Goal: Task Accomplishment & Management: Complete application form

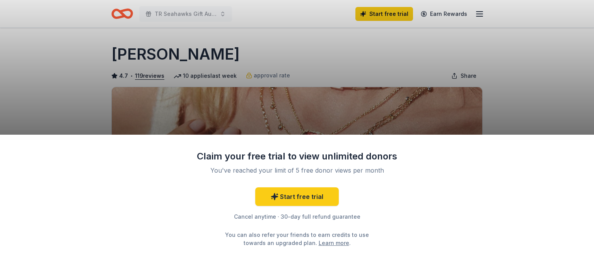
click at [451, 98] on div "Claim your free trial to view unlimited donors You've reached your limit of 5 f…" at bounding box center [297, 134] width 594 height 269
click at [414, 113] on div "Claim your free trial to view unlimited donors You've reached your limit of 5 f…" at bounding box center [297, 134] width 594 height 269
click at [205, 11] on div "Claim your free trial to view unlimited donors You've reached your limit of 5 f…" at bounding box center [297, 134] width 594 height 269
click at [475, 14] on div "Claim your free trial to view unlimited donors You've reached your limit of 5 f…" at bounding box center [297, 134] width 594 height 269
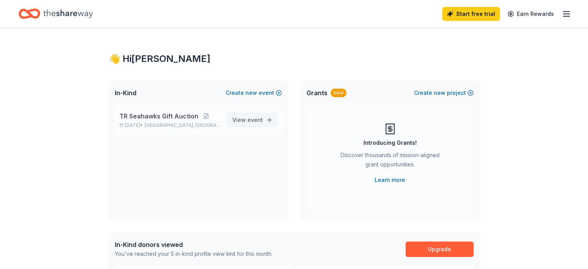
click at [241, 119] on span "View event" at bounding box center [247, 119] width 31 height 9
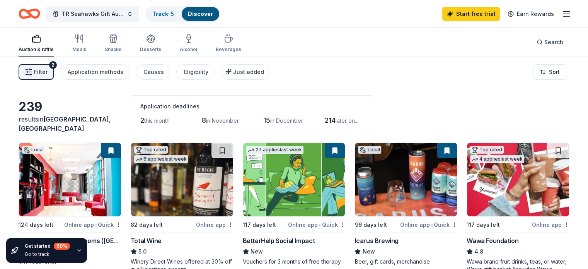
click at [229, 116] on div "8 in November" at bounding box center [222, 120] width 40 height 12
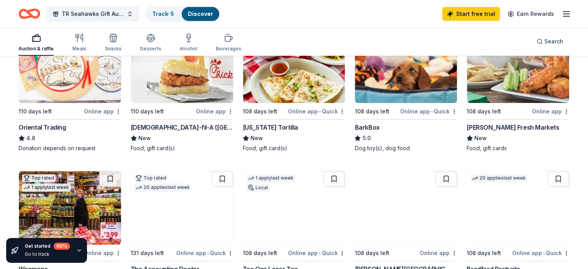
scroll to position [264, 0]
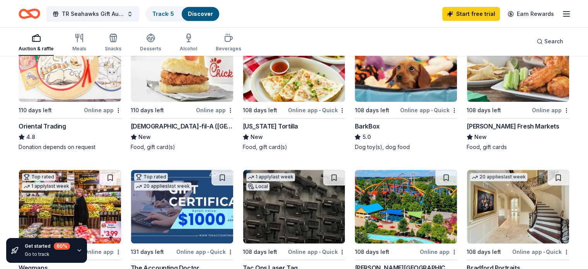
click at [208, 111] on div "Online app" at bounding box center [215, 110] width 38 height 10
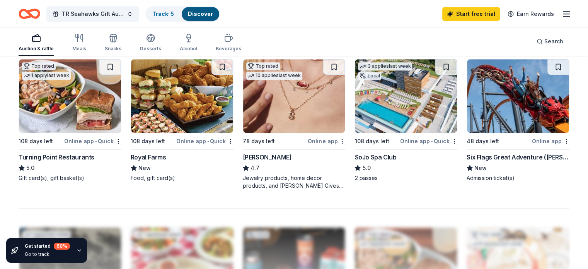
scroll to position [531, 0]
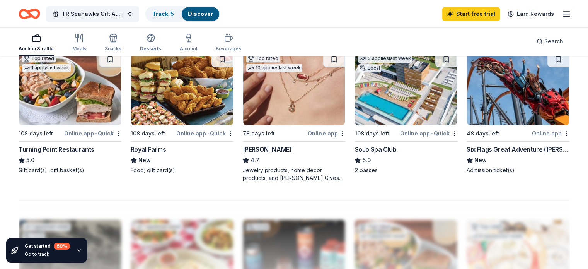
click at [314, 133] on div "Online app" at bounding box center [327, 133] width 38 height 10
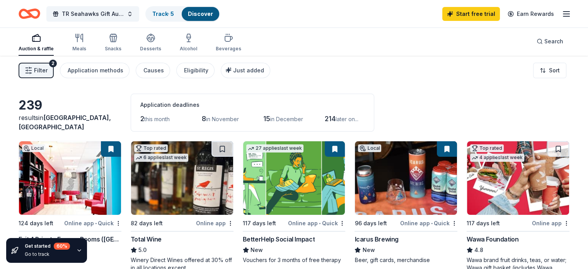
scroll to position [0, 0]
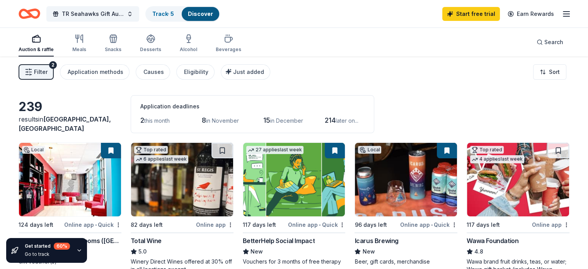
click at [213, 15] on link "Discover" at bounding box center [200, 13] width 25 height 7
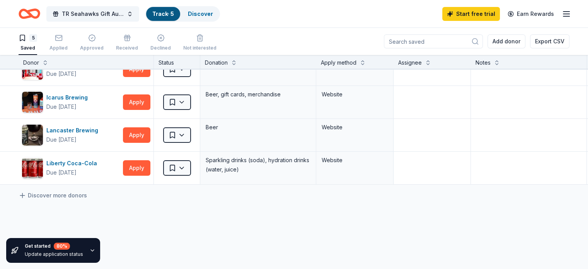
scroll to position [49, 0]
click at [26, 196] on icon at bounding box center [23, 195] width 8 height 8
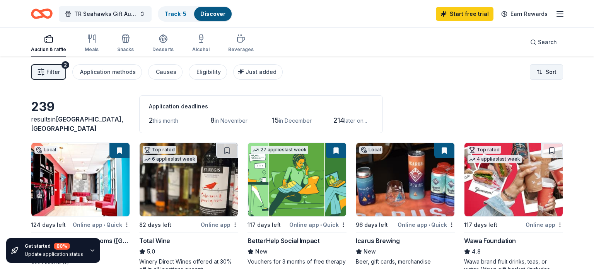
click at [542, 78] on html "TR Seahawks Gift Auction Track · 5 Discover Start free trial Earn Rewards Aucti…" at bounding box center [297, 134] width 594 height 269
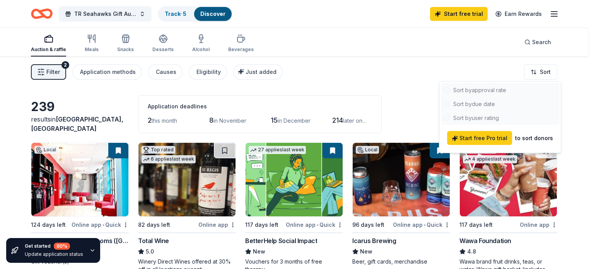
click at [391, 89] on html "TR Seahawks Gift Auction Track · 5 Discover Start free trial Earn Rewards Aucti…" at bounding box center [297, 134] width 594 height 269
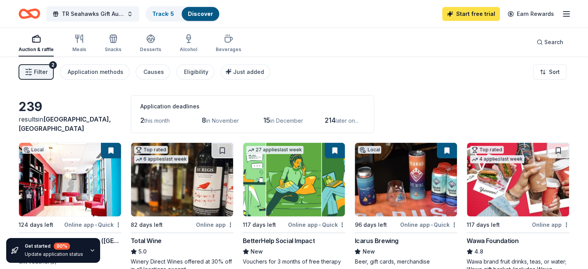
click at [463, 13] on link "Start free trial" at bounding box center [471, 14] width 58 height 14
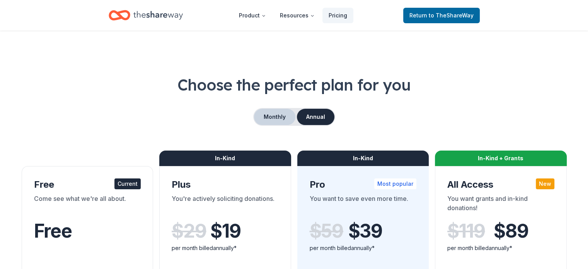
click at [274, 122] on button "Monthly" at bounding box center [274, 117] width 41 height 16
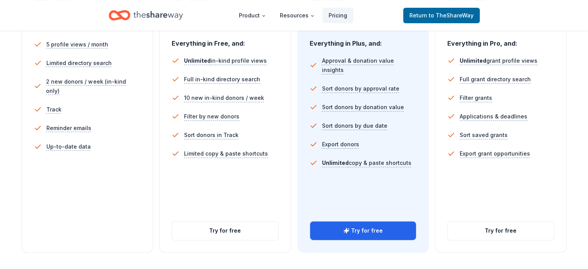
scroll to position [232, 0]
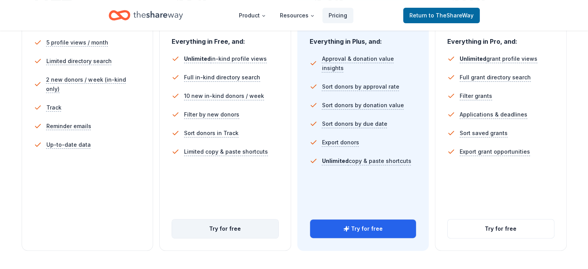
click at [212, 219] on button "Try for free" at bounding box center [225, 228] width 106 height 19
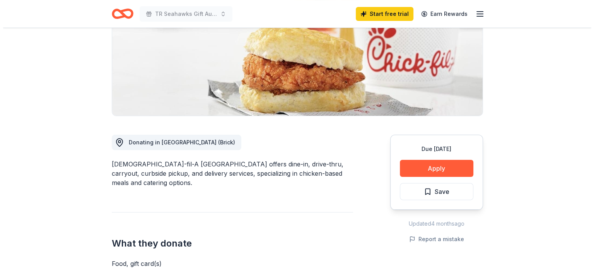
scroll to position [143, 0]
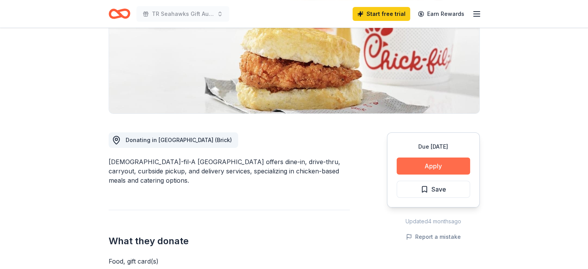
click at [420, 157] on button "Apply" at bounding box center [433, 165] width 73 height 17
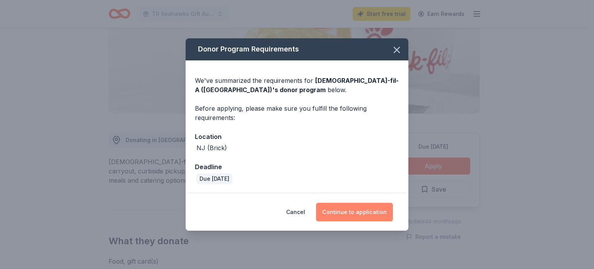
click at [338, 212] on button "Continue to application" at bounding box center [354, 212] width 77 height 19
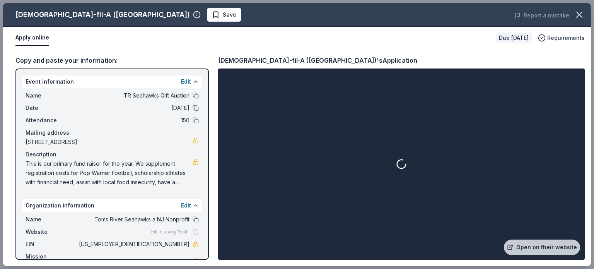
click at [338, 212] on div at bounding box center [402, 164] width 364 height 188
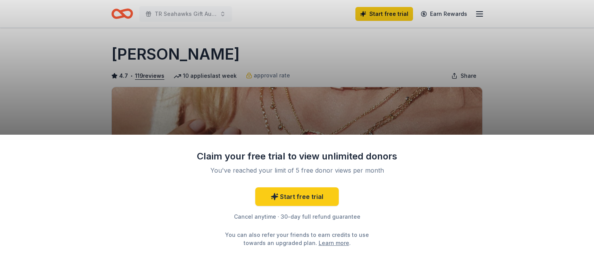
click at [541, 65] on div "Claim your free trial to view unlimited donors You've reached your limit of 5 f…" at bounding box center [297, 134] width 594 height 269
click at [490, 87] on div "Claim your free trial to view unlimited donors You've reached your limit of 5 f…" at bounding box center [297, 134] width 594 height 269
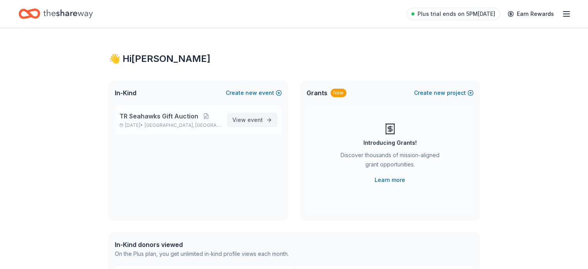
click at [246, 120] on span "View event" at bounding box center [247, 119] width 31 height 9
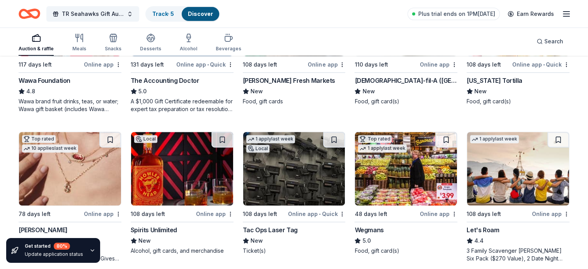
scroll to position [325, 0]
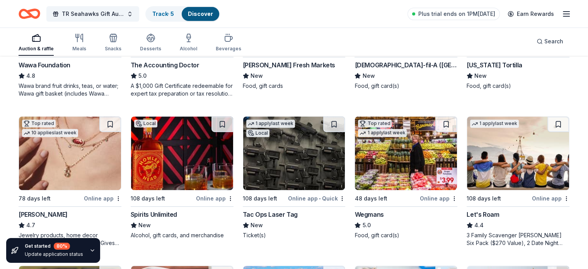
click at [96, 169] on img at bounding box center [70, 152] width 102 height 73
click at [102, 199] on div "Online app" at bounding box center [103, 198] width 38 height 10
click at [301, 197] on div "Online app • Quick" at bounding box center [316, 198] width 57 height 10
click at [210, 196] on div "Online app" at bounding box center [215, 198] width 38 height 10
click at [533, 197] on div "Online app" at bounding box center [551, 198] width 38 height 10
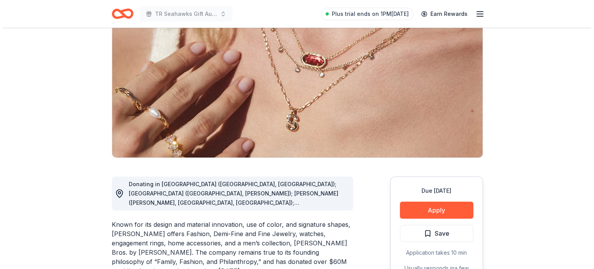
scroll to position [113, 0]
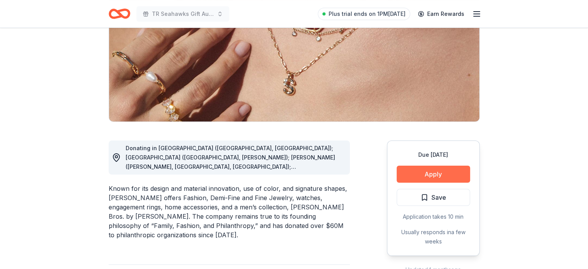
click at [437, 173] on button "Apply" at bounding box center [433, 174] width 73 height 17
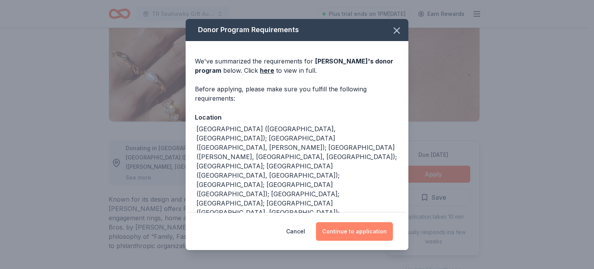
click at [358, 234] on button "Continue to application" at bounding box center [354, 231] width 77 height 19
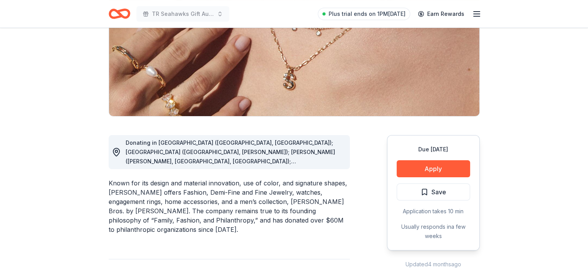
scroll to position [129, 0]
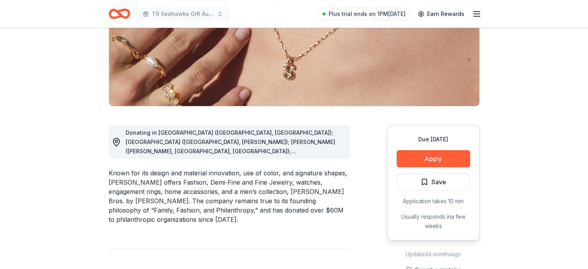
click at [250, 140] on span "Donating in [GEOGRAPHIC_DATA] ([GEOGRAPHIC_DATA], [GEOGRAPHIC_DATA]); [GEOGRAPH…" at bounding box center [231, 229] width 210 height 201
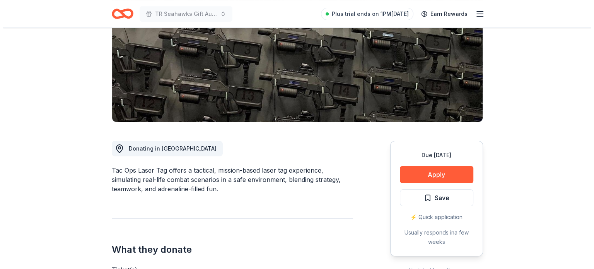
scroll to position [128, 0]
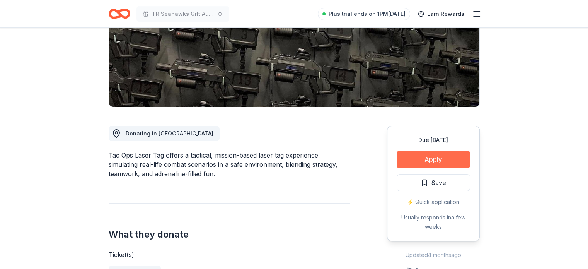
click at [411, 157] on button "Apply" at bounding box center [433, 159] width 73 height 17
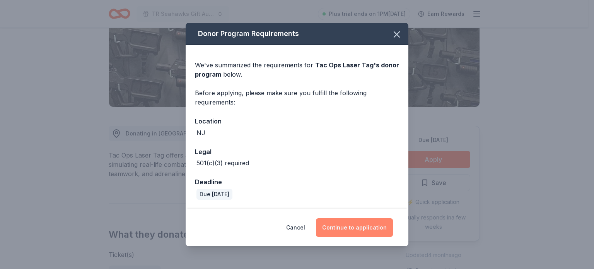
click at [358, 225] on button "Continue to application" at bounding box center [354, 227] width 77 height 19
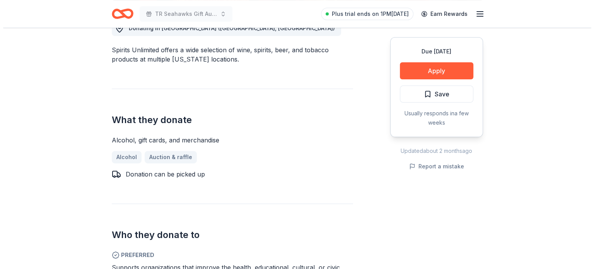
scroll to position [235, 0]
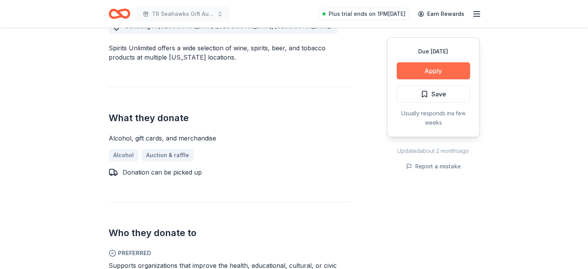
click at [439, 68] on button "Apply" at bounding box center [433, 70] width 73 height 17
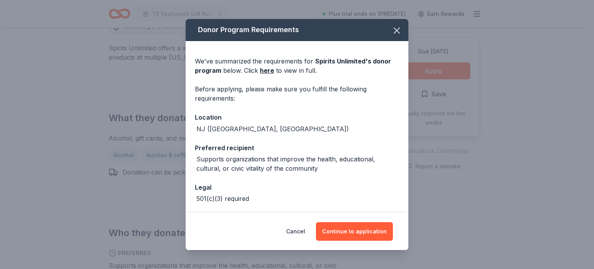
scroll to position [31, 0]
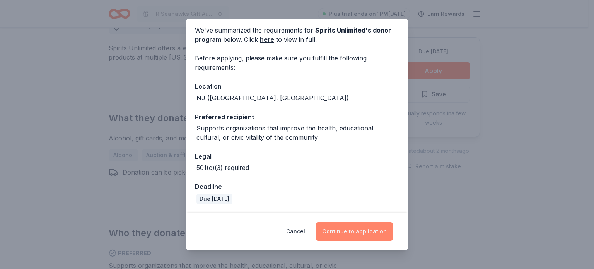
click at [354, 228] on button "Continue to application" at bounding box center [354, 231] width 77 height 19
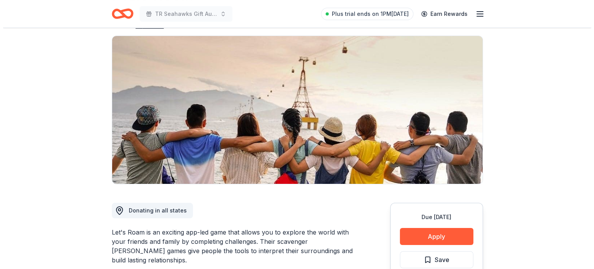
scroll to position [87, 0]
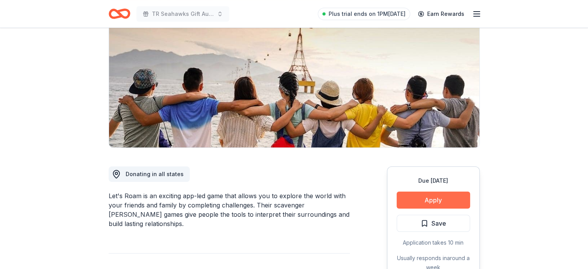
click at [439, 198] on button "Apply" at bounding box center [433, 199] width 73 height 17
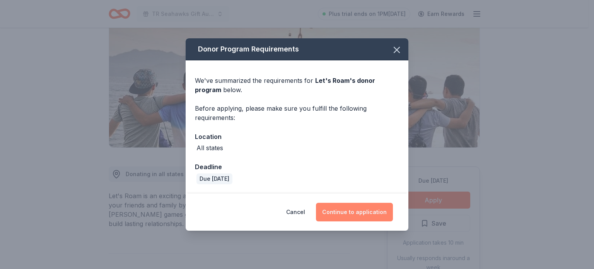
click at [362, 214] on button "Continue to application" at bounding box center [354, 212] width 77 height 19
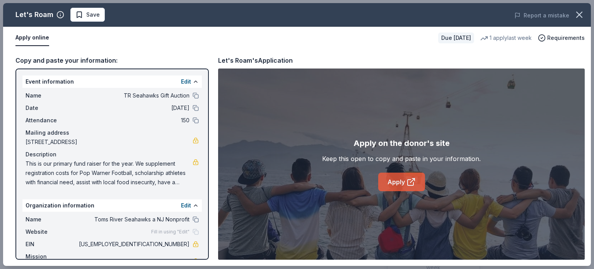
click at [395, 183] on link "Apply" at bounding box center [401, 181] width 47 height 19
